Goal: Transaction & Acquisition: Purchase product/service

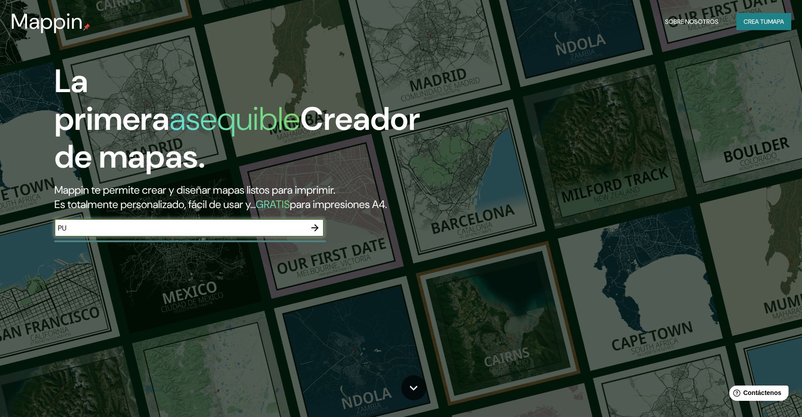
type input "P"
type input "[PERSON_NAME]"
click at [151, 223] on input "[PERSON_NAME]" at bounding box center [180, 228] width 252 height 10
click at [316, 224] on icon "button" at bounding box center [315, 227] width 7 height 7
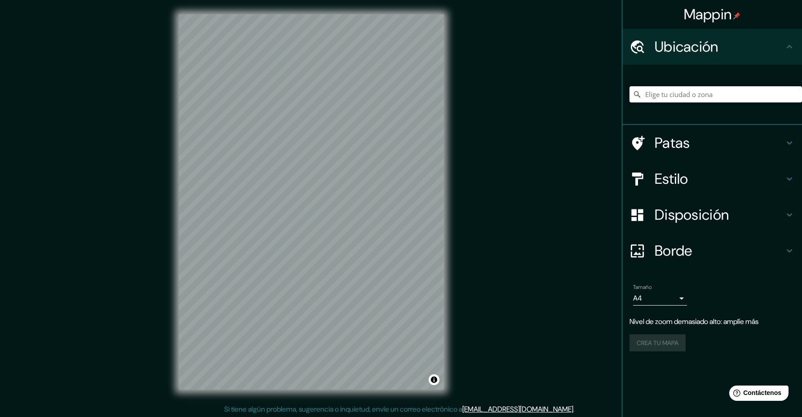
click at [721, 147] on h4 "Patas" at bounding box center [719, 143] width 129 height 18
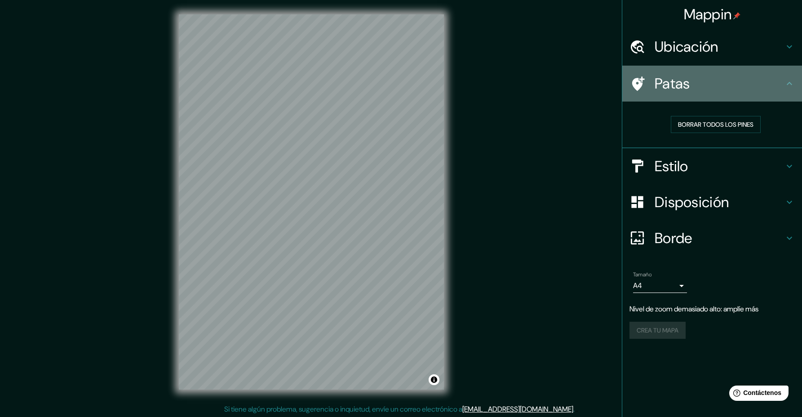
click at [793, 82] on icon at bounding box center [789, 83] width 11 height 11
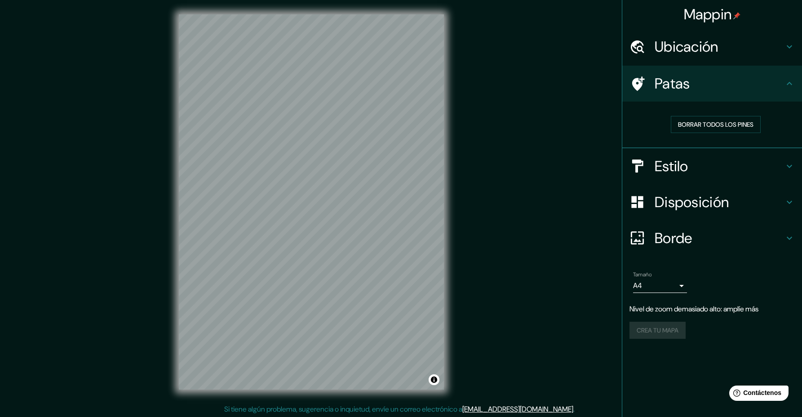
click at [793, 82] on icon at bounding box center [789, 83] width 11 height 11
click at [783, 174] on h4 "Estilo" at bounding box center [719, 166] width 129 height 18
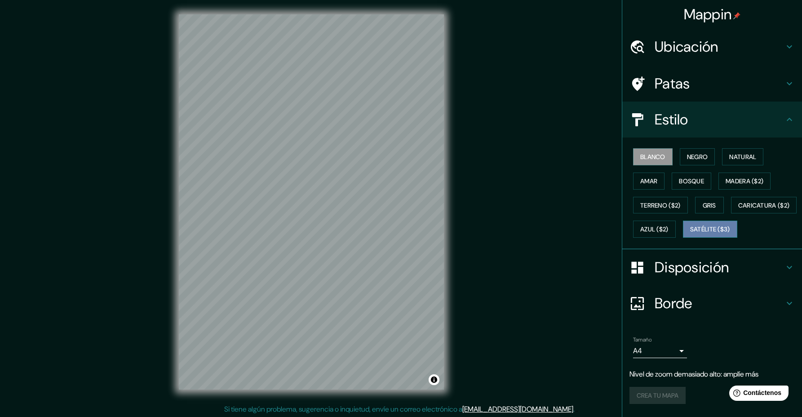
click at [683, 238] on button "Satélite ($3)" at bounding box center [710, 229] width 54 height 17
click at [675, 217] on div "Blanco Negro Natural [PERSON_NAME] ($2) Terreno ($2) Gris Caricatura ($2) Azul …" at bounding box center [716, 193] width 173 height 97
click at [739, 211] on font "Caricatura ($2)" at bounding box center [765, 206] width 52 height 12
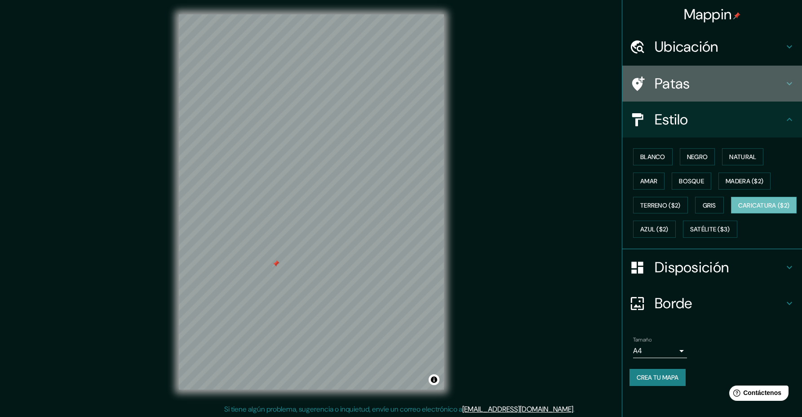
click at [687, 72] on div "Patas" at bounding box center [713, 84] width 180 height 36
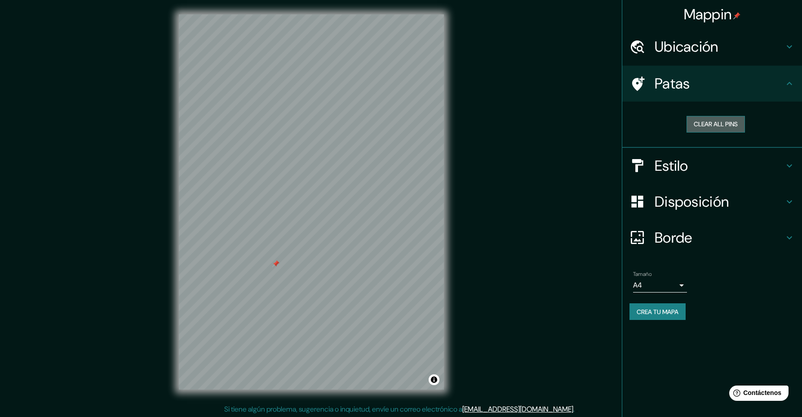
click at [726, 123] on button "Clear all pins" at bounding box center [716, 124] width 58 height 17
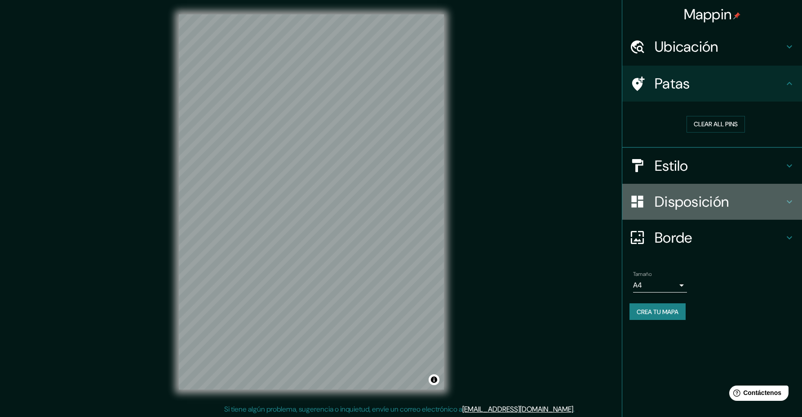
click at [750, 201] on h4 "Disposición" at bounding box center [719, 202] width 129 height 18
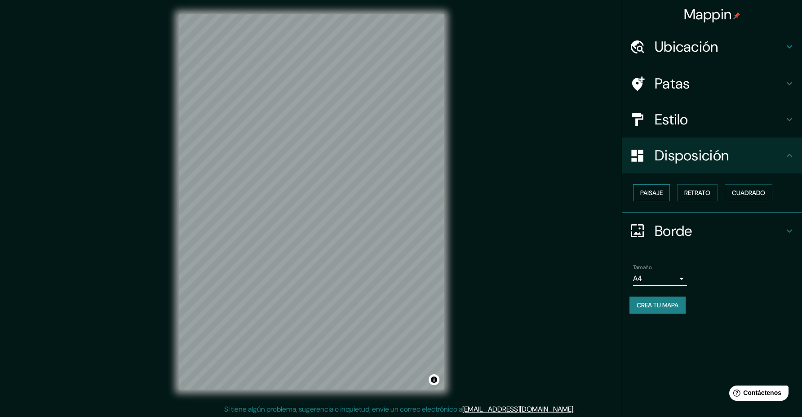
click at [663, 197] on font "Paisaje" at bounding box center [652, 193] width 22 height 12
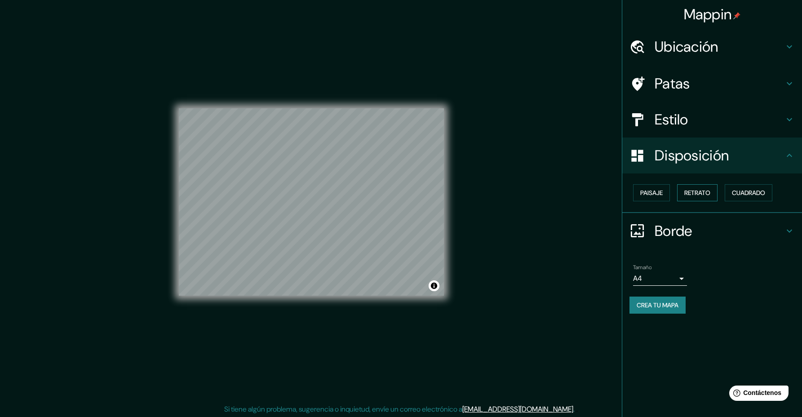
click at [698, 192] on font "Retrato" at bounding box center [698, 193] width 26 height 8
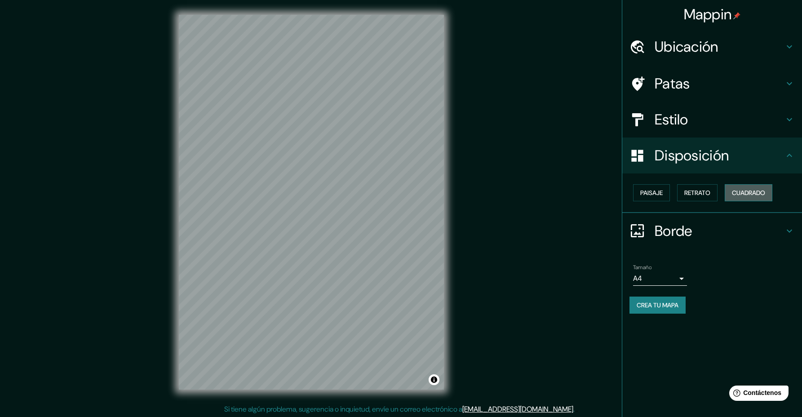
click at [749, 193] on font "Cuadrado" at bounding box center [748, 193] width 33 height 8
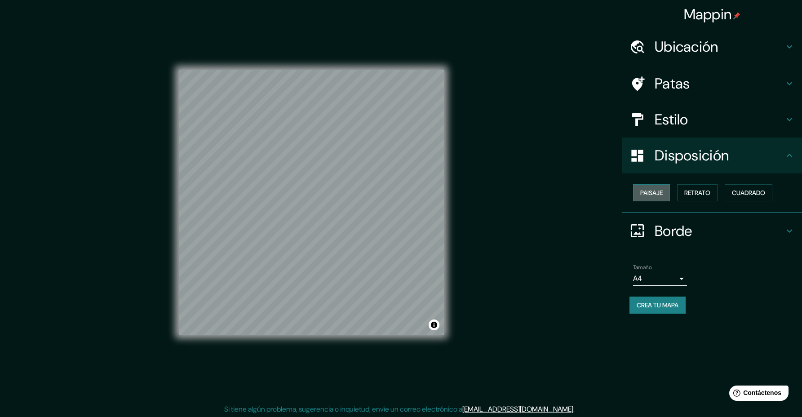
click at [658, 193] on font "Paisaje" at bounding box center [652, 193] width 22 height 8
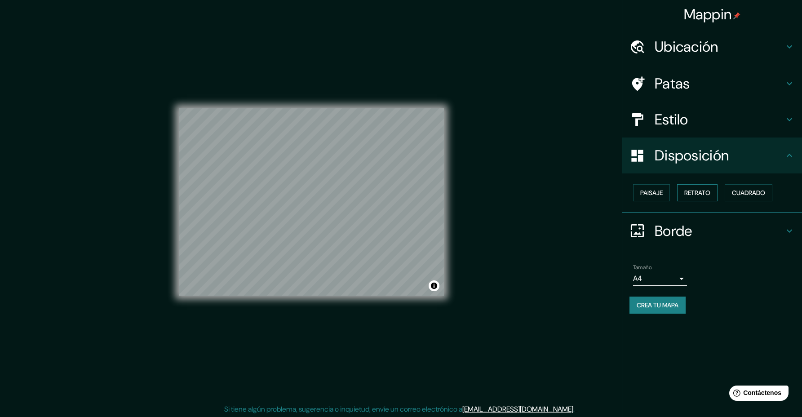
click at [694, 193] on font "Retrato" at bounding box center [698, 193] width 26 height 8
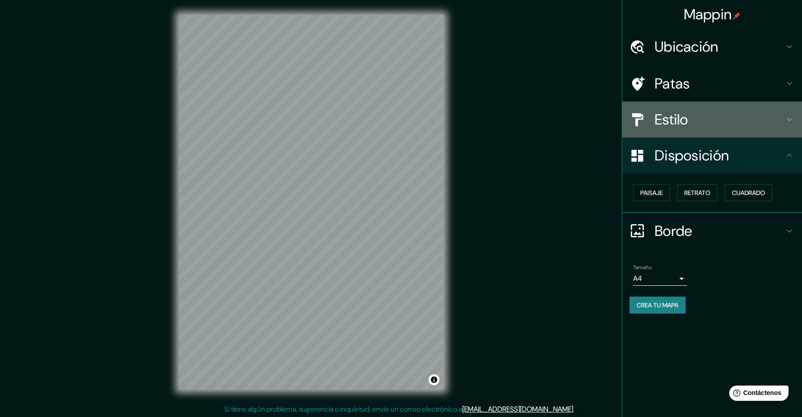
click at [699, 120] on h4 "Estilo" at bounding box center [719, 120] width 129 height 18
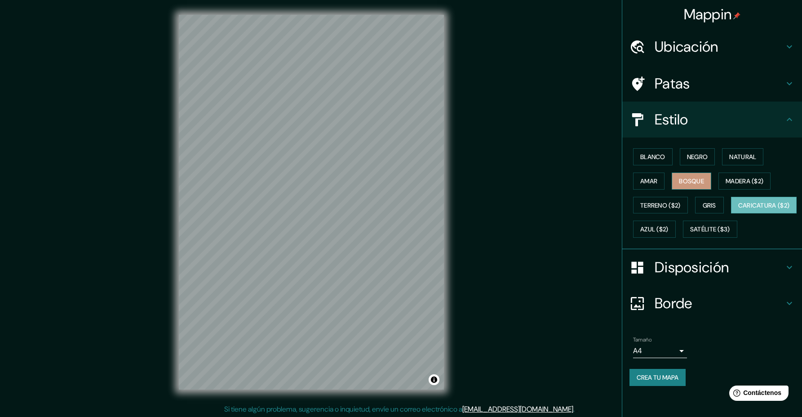
click at [690, 182] on font "Bosque" at bounding box center [691, 181] width 25 height 8
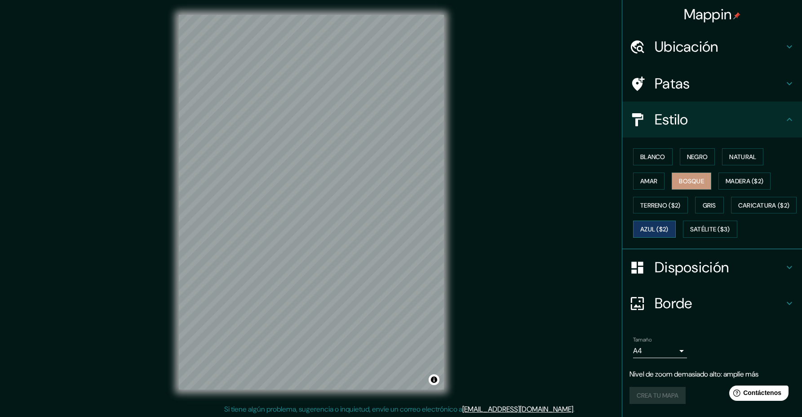
click at [669, 227] on font "Azul ($2)" at bounding box center [655, 230] width 28 height 8
click at [739, 209] on font "Caricatura ($2)" at bounding box center [765, 205] width 52 height 8
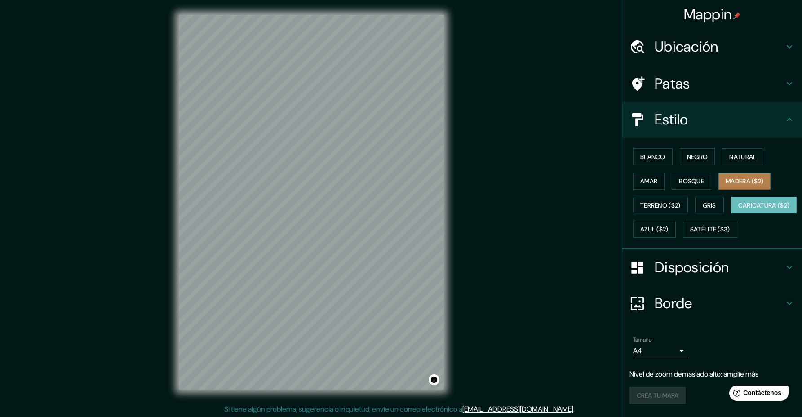
click at [745, 183] on font "Madera ($2)" at bounding box center [745, 181] width 38 height 8
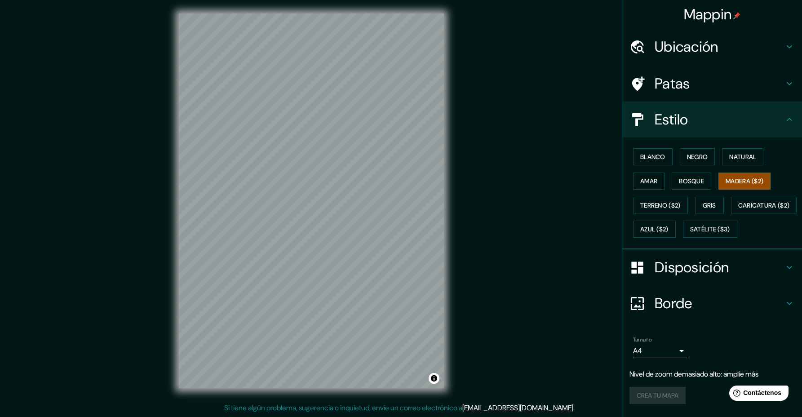
click at [449, 257] on div "© Mapbox © OpenStreetMap Improve this map" at bounding box center [312, 201] width 294 height 404
click at [448, 285] on div "© Mapbox © OpenStreetMap Improve this map" at bounding box center [312, 201] width 294 height 404
click at [646, 178] on font "Amar" at bounding box center [649, 181] width 17 height 8
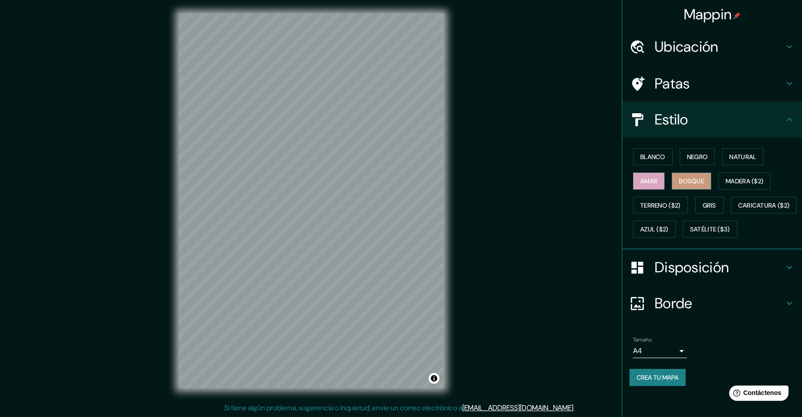
click at [681, 180] on font "Bosque" at bounding box center [691, 181] width 25 height 8
click at [730, 153] on font "Natural" at bounding box center [743, 157] width 27 height 8
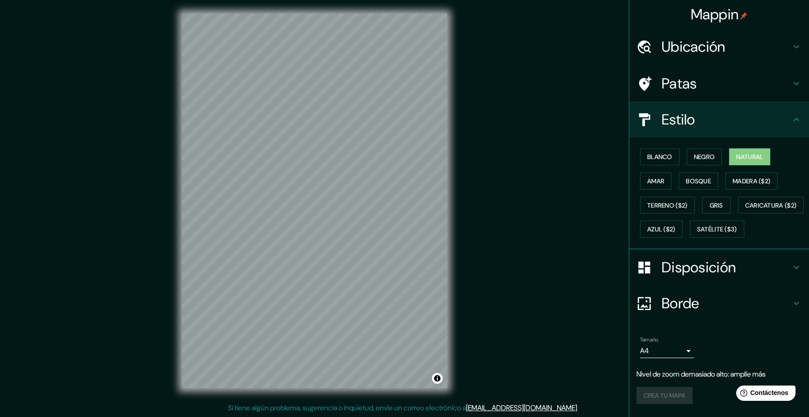
click at [668, 370] on body "Mappin Ubicación Patas Estilo Blanco Negro Natural [PERSON_NAME] ($2) Terreno (…" at bounding box center [404, 207] width 809 height 417
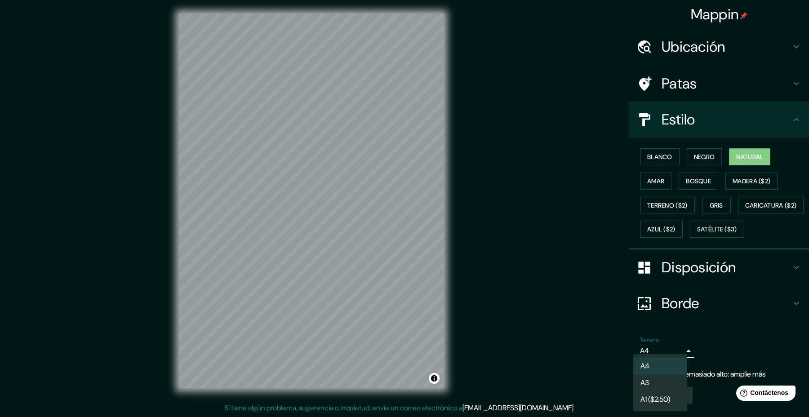
click at [667, 381] on li "A3" at bounding box center [660, 382] width 54 height 17
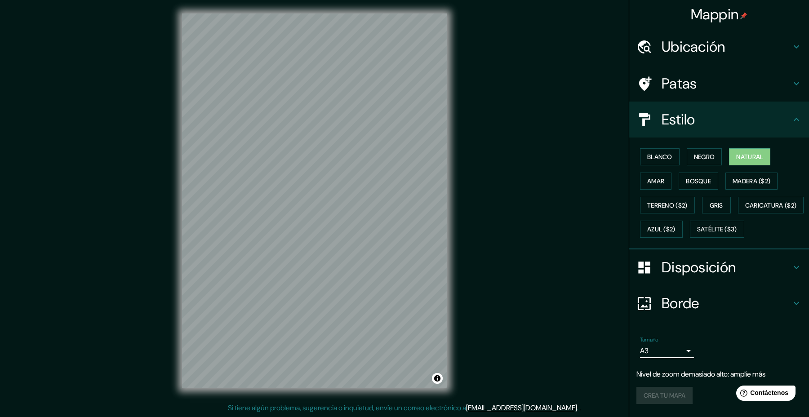
click at [669, 370] on body "Mappin Ubicación Patas Estilo Blanco Negro Natural [PERSON_NAME] ($2) Terreno (…" at bounding box center [404, 207] width 809 height 417
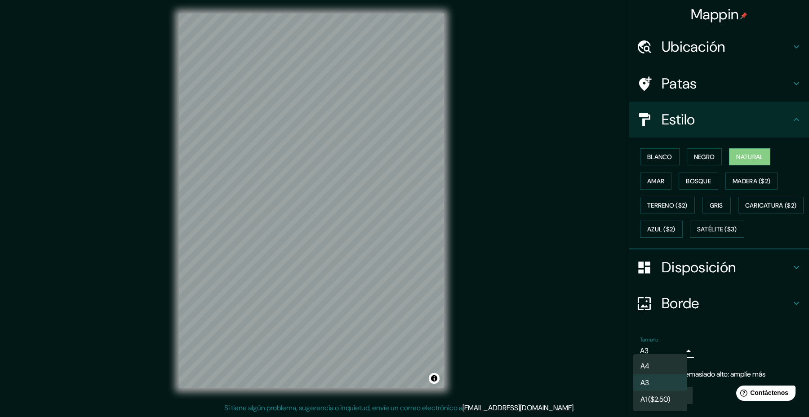
click at [669, 363] on li "A4" at bounding box center [660, 366] width 54 height 17
type input "single"
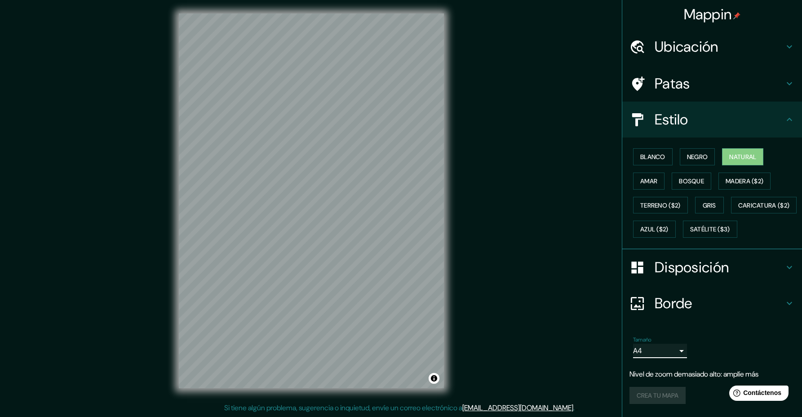
scroll to position [22, 0]
click at [683, 306] on font "Borde" at bounding box center [674, 303] width 38 height 19
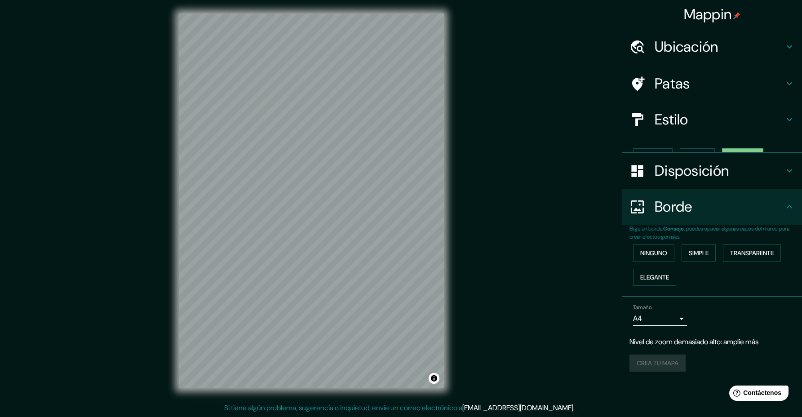
scroll to position [0, 0]
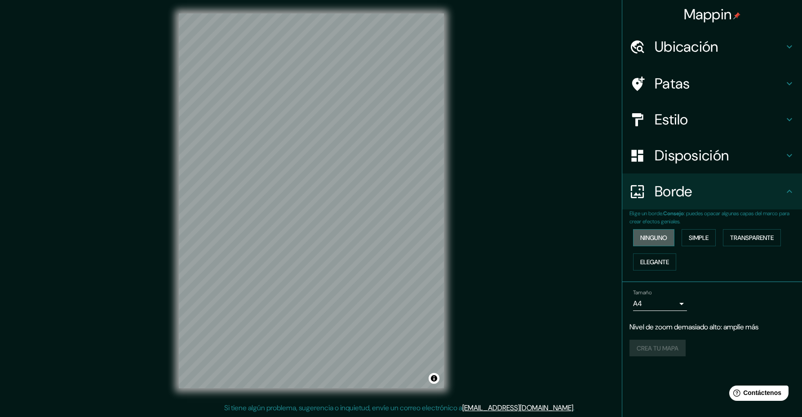
click at [667, 239] on font "Ninguno" at bounding box center [654, 238] width 27 height 8
click at [689, 238] on button "Simple" at bounding box center [699, 237] width 34 height 17
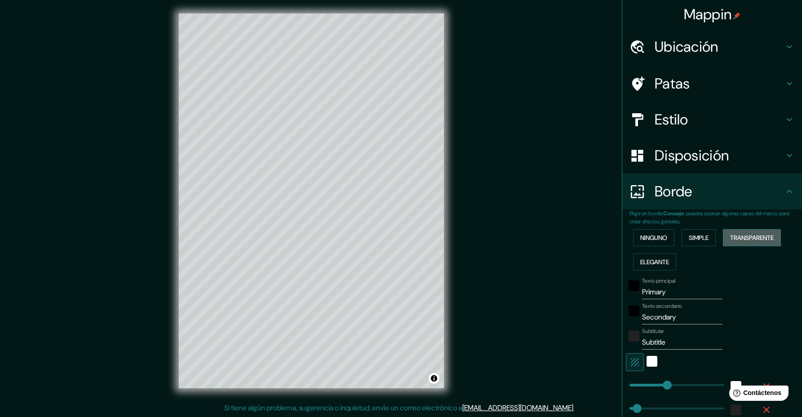
click at [733, 236] on font "Transparente" at bounding box center [752, 238] width 44 height 8
click at [663, 258] on font "Elegante" at bounding box center [655, 262] width 29 height 8
click at [658, 236] on font "Ninguno" at bounding box center [654, 238] width 27 height 8
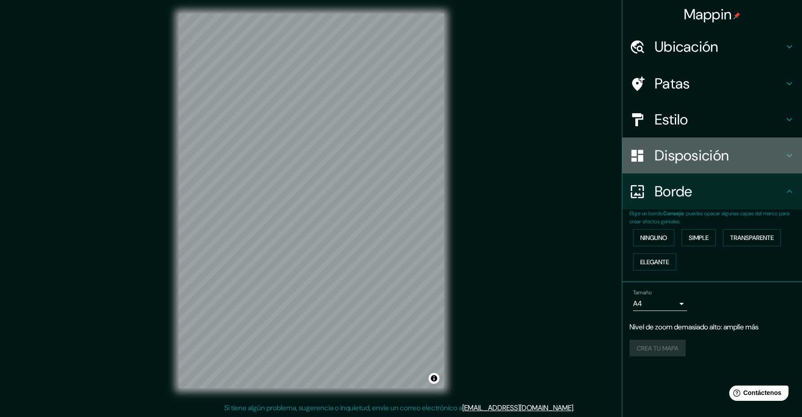
click at [741, 159] on h4 "Disposición" at bounding box center [719, 156] width 129 height 18
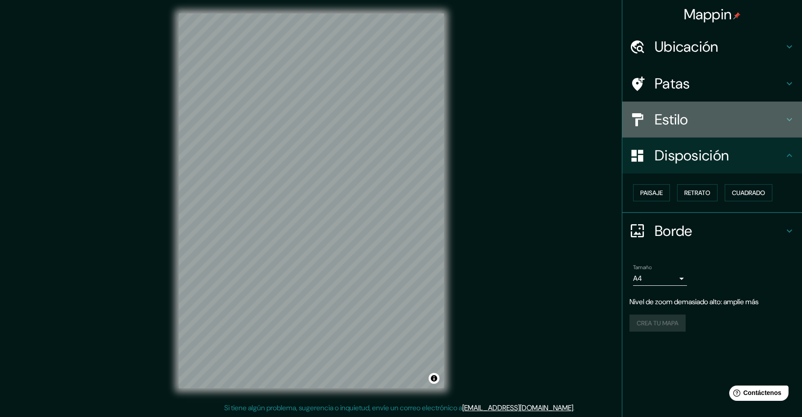
click at [736, 129] on div "Estilo" at bounding box center [713, 120] width 180 height 36
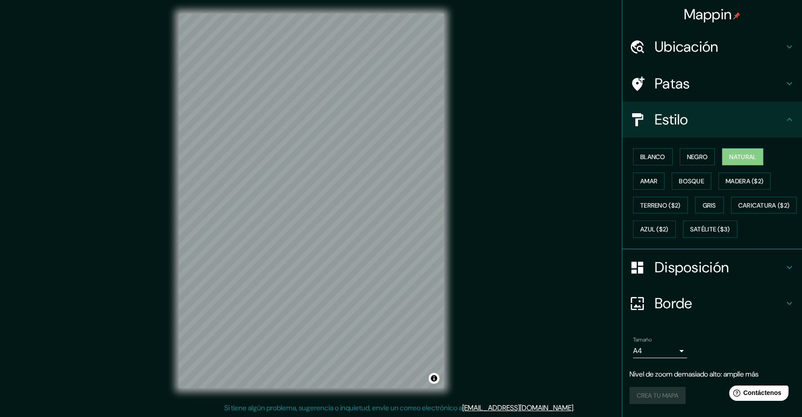
click at [734, 87] on h4 "Patas" at bounding box center [719, 84] width 129 height 18
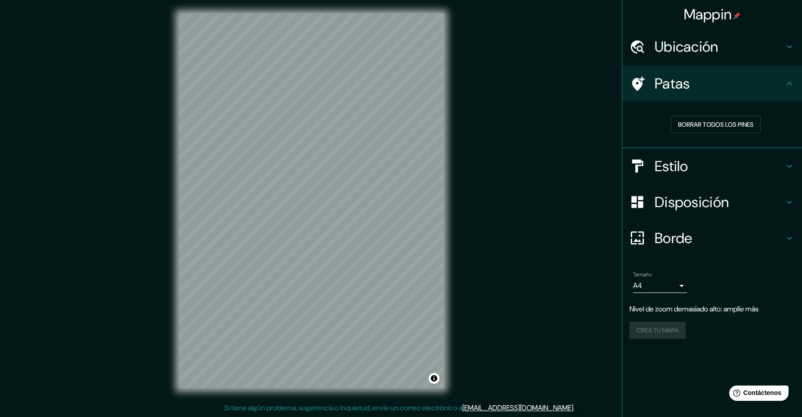
click at [735, 50] on h4 "Ubicación" at bounding box center [719, 47] width 129 height 18
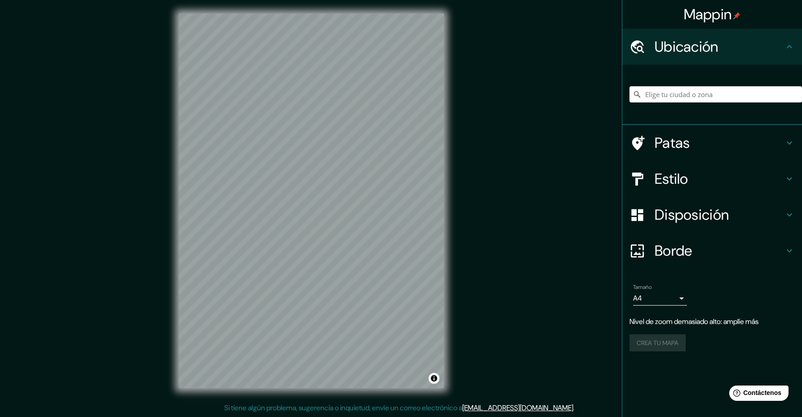
click at [598, 284] on div "Mappin Ubicación Patas Estilo Disposición Borde Elige un borde. Consejo : puede…" at bounding box center [401, 208] width 802 height 418
click at [661, 328] on div "Tamaño A4 single Nivel de zoom demasiado alto: amplíe más Crea tu mapa" at bounding box center [712, 319] width 165 height 78
click at [658, 341] on div "Crea tu mapa" at bounding box center [712, 342] width 165 height 17
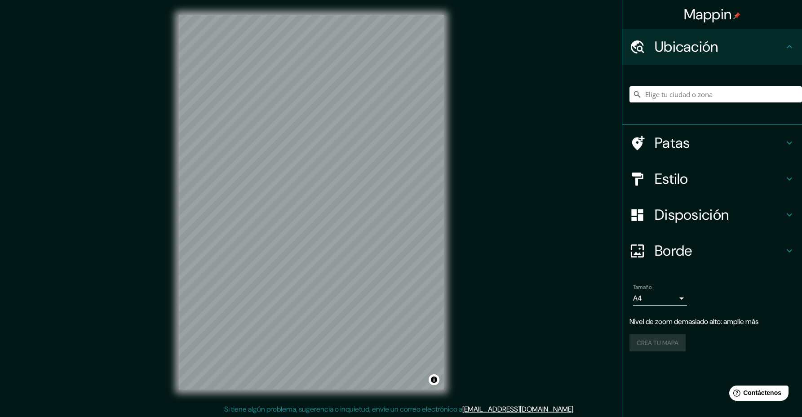
click at [641, 340] on div "Crea tu mapa" at bounding box center [712, 342] width 165 height 17
click at [641, 343] on div "Crea tu mapa" at bounding box center [712, 342] width 165 height 17
click at [491, 370] on div "Mappin Ubicación Patas Estilo Disposición Borde Elige un borde. Consejo : puede…" at bounding box center [401, 209] width 802 height 418
